Goal: Information Seeking & Learning: Learn about a topic

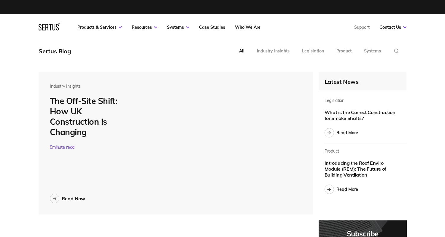
scroll to position [2063, 368]
